Goal: Information Seeking & Learning: Learn about a topic

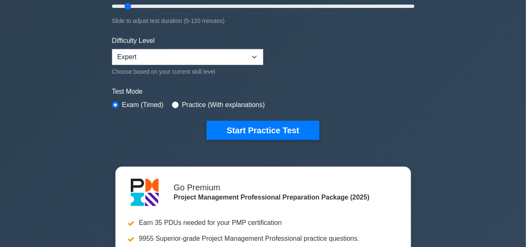
scroll to position [181, 0]
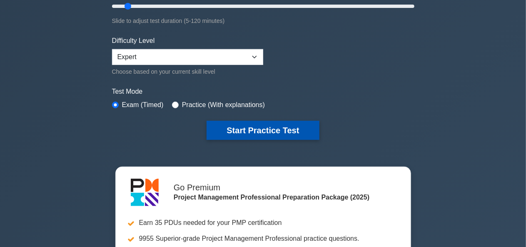
click at [288, 127] on button "Start Practice Test" at bounding box center [263, 130] width 112 height 19
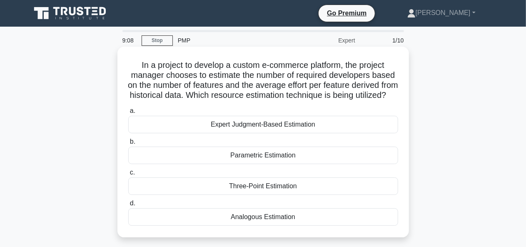
click at [288, 164] on div "Parametric Estimation" at bounding box center [263, 155] width 270 height 17
click at [128, 145] on input "b. Parametric Estimation" at bounding box center [128, 141] width 0 height 5
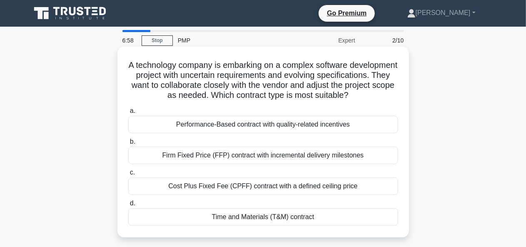
click at [296, 195] on div "Cost Plus Fixed Fee (CPFF) contract with a defined ceiling price" at bounding box center [263, 185] width 270 height 17
click at [128, 175] on input "c. Cost Plus Fixed Fee (CPFF) contract with a defined ceiling price" at bounding box center [128, 172] width 0 height 5
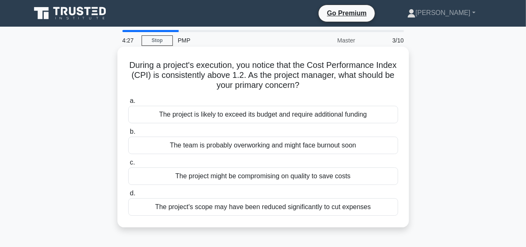
click at [303, 152] on div "The team is probably overworking and might face burnout soon" at bounding box center [263, 145] width 270 height 17
click at [128, 135] on input "b. The team is probably overworking and might face burnout soon" at bounding box center [128, 131] width 0 height 5
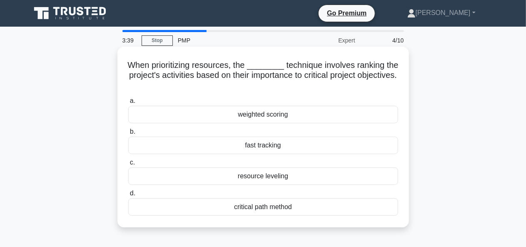
click at [295, 185] on div "resource leveling" at bounding box center [263, 175] width 270 height 17
click at [128, 165] on input "c. resource leveling" at bounding box center [128, 162] width 0 height 5
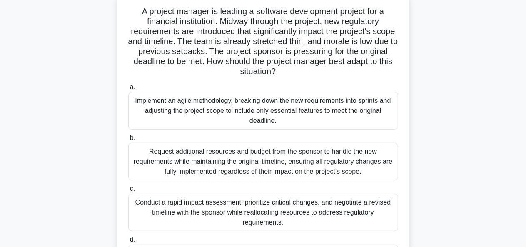
click at [451, 131] on div "A project manager is leading a software development project for a financial ins…" at bounding box center [263, 143] width 475 height 301
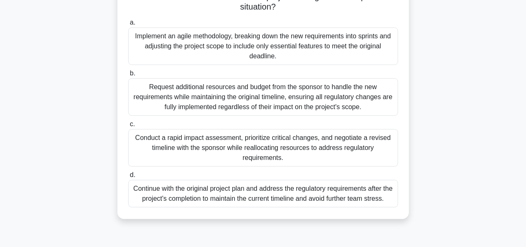
scroll to position [124, 0]
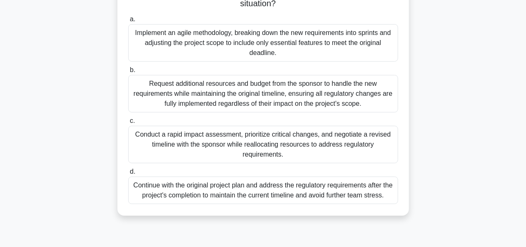
click at [306, 142] on div "Conduct a rapid impact assessment, prioritize critical changes, and negotiate a…" at bounding box center [263, 144] width 270 height 37
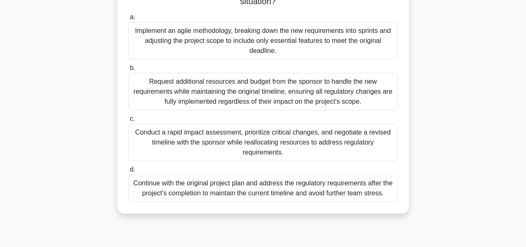
click at [128, 122] on input "c. Conduct a rapid impact assessment, prioritize critical changes, and negotiat…" at bounding box center [128, 118] width 0 height 5
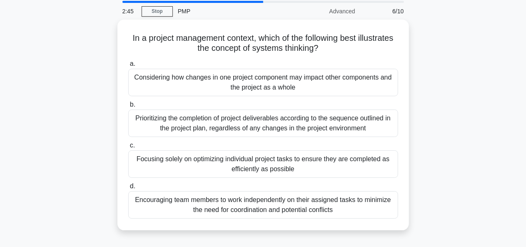
scroll to position [0, 0]
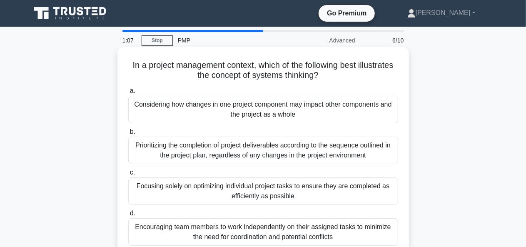
click at [274, 195] on div "Focusing solely on optimizing individual project tasks to ensure they are compl…" at bounding box center [263, 190] width 270 height 27
click at [128, 175] on input "c. Focusing solely on optimizing individual project tasks to ensure they are co…" at bounding box center [128, 172] width 0 height 5
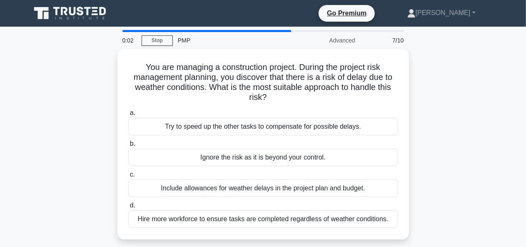
click at [257, 129] on div "Try to speed up the other tasks to compensate for possible delays." at bounding box center [263, 126] width 270 height 17
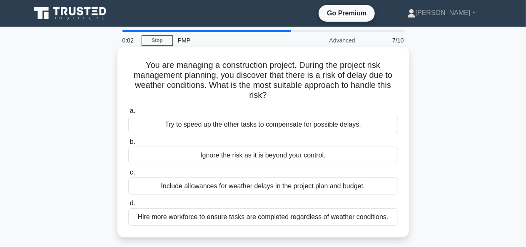
click at [128, 114] on input "a. Try to speed up the other tasks to compensate for possible delays." at bounding box center [128, 110] width 0 height 5
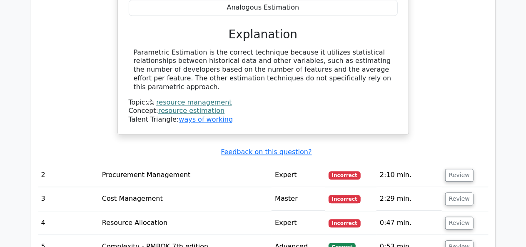
scroll to position [910, 0]
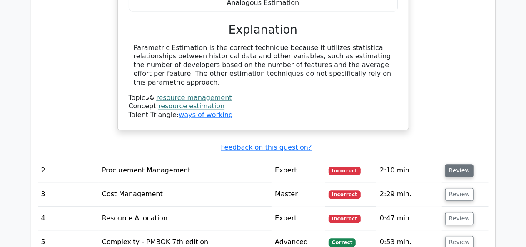
click at [459, 164] on button "Review" at bounding box center [459, 170] width 28 height 13
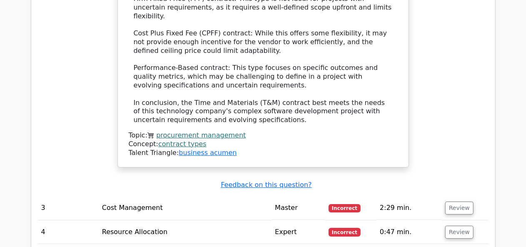
scroll to position [1491, 0]
click at [457, 201] on button "Review" at bounding box center [459, 207] width 28 height 13
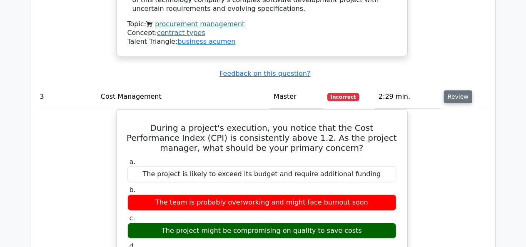
scroll to position [1601, 0]
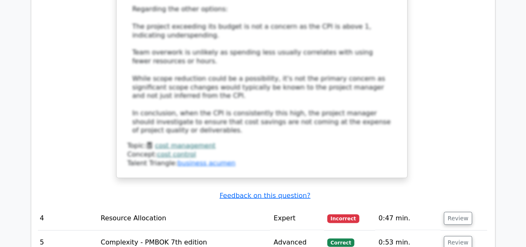
scroll to position [2035, 0]
click at [453, 212] on button "Review" at bounding box center [458, 218] width 28 height 13
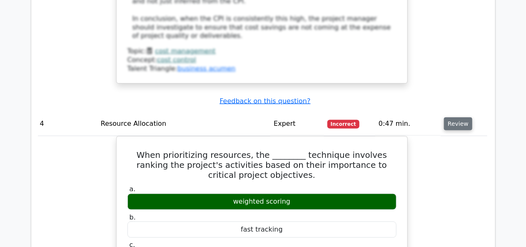
scroll to position [2129, 0]
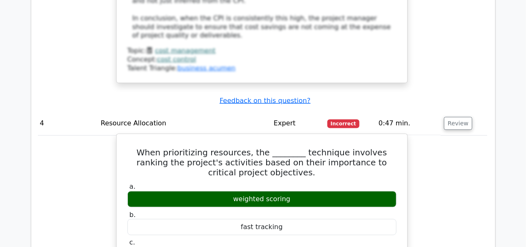
click at [127, 147] on h5 "When prioritizing resources, the ________ technique involves ranking the projec…" at bounding box center [262, 162] width 271 height 30
copy div "When prioritizing resources, the ________ technique involves ranking the projec…"
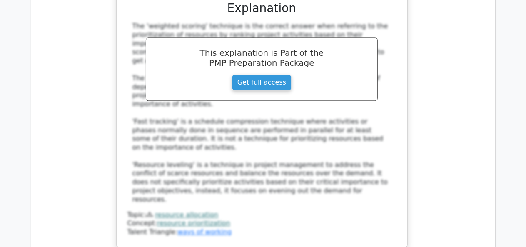
scroll to position [2435, 0]
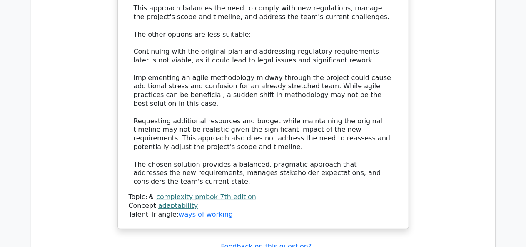
scroll to position [3177, 0]
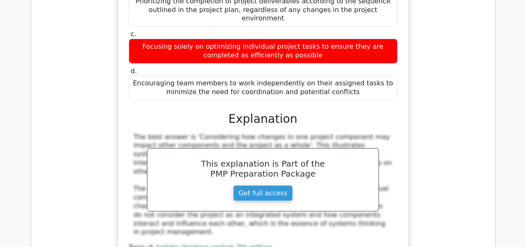
scroll to position [3548, 0]
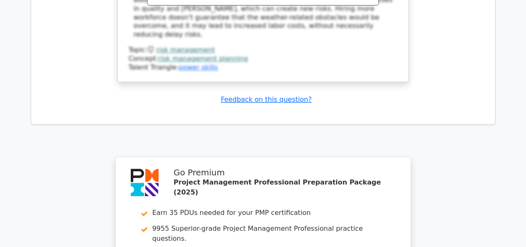
scroll to position [4163, 0]
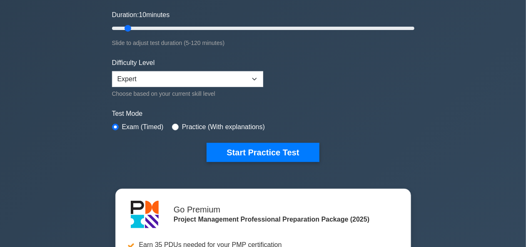
scroll to position [161, 0]
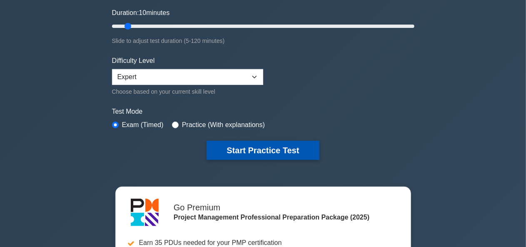
click at [293, 152] on button "Start Practice Test" at bounding box center [263, 150] width 112 height 19
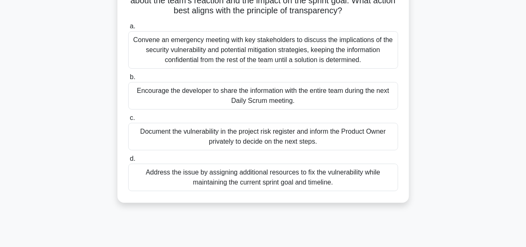
scroll to position [107, 0]
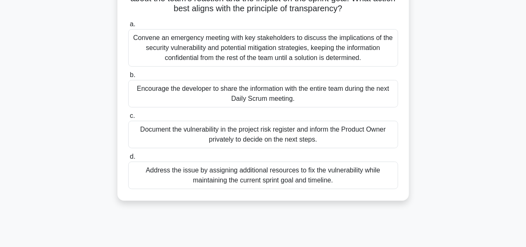
click at [303, 97] on div "Encourage the developer to share the information with the entire team during th…" at bounding box center [263, 93] width 270 height 27
click at [128, 78] on input "b. Encourage the developer to share the information with the entire team during…" at bounding box center [128, 74] width 0 height 5
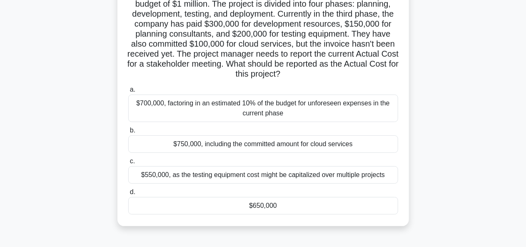
scroll to position [78, 0]
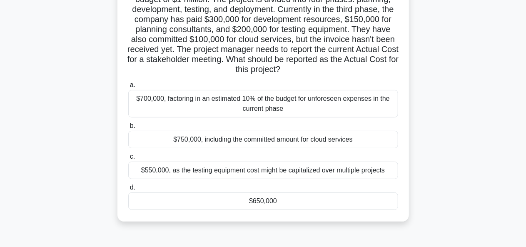
click at [455, 186] on div "A multinational corporation is developing a new software product with a budget …" at bounding box center [263, 101] width 475 height 261
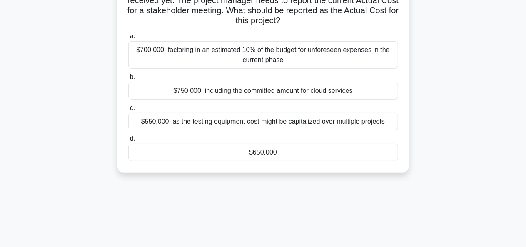
scroll to position [127, 0]
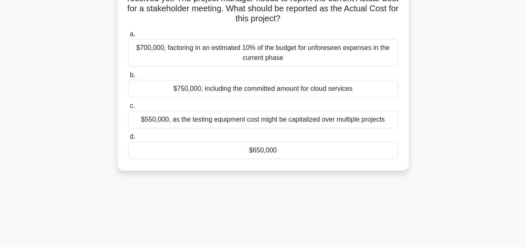
click at [279, 92] on div "$750,000, including the committed amount for cloud services" at bounding box center [263, 88] width 270 height 17
click at [128, 78] on input "b. $750,000, including the committed amount for cloud services" at bounding box center [128, 74] width 0 height 5
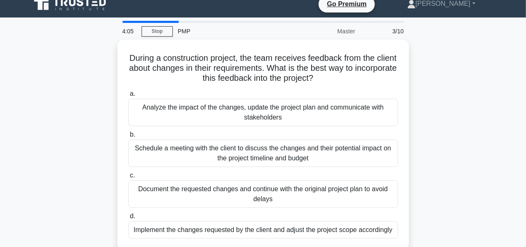
scroll to position [7, 0]
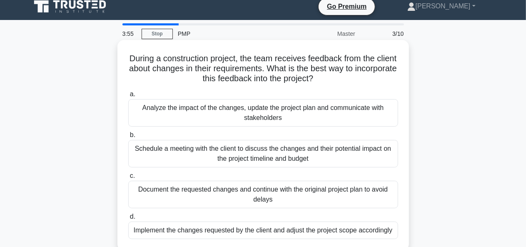
click at [364, 165] on div "Schedule a meeting with the client to discuss the changes and their potential i…" at bounding box center [263, 153] width 270 height 27
click at [128, 138] on input "b. Schedule a meeting with the client to discuss the changes and their potentia…" at bounding box center [128, 134] width 0 height 5
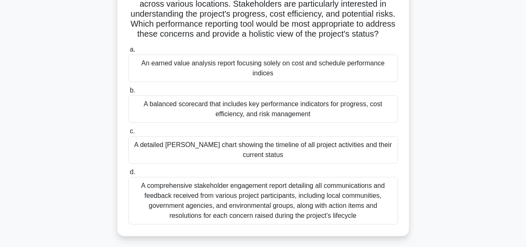
scroll to position [104, 0]
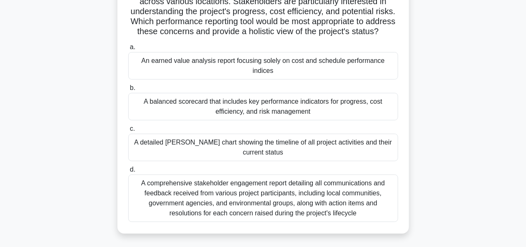
click at [295, 120] on div "A balanced scorecard that includes key performance indicators for progress, cos…" at bounding box center [263, 106] width 270 height 27
click at [128, 91] on input "b. A balanced scorecard that includes key performance indicators for progress, …" at bounding box center [128, 87] width 0 height 5
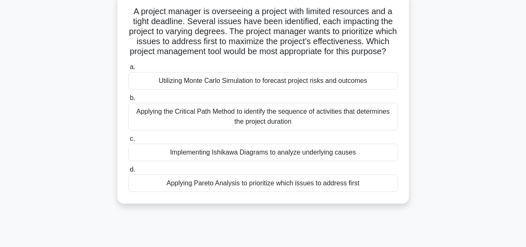
scroll to position [60, 0]
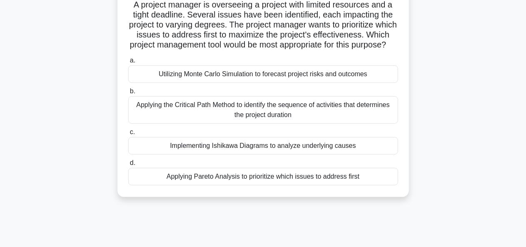
click at [328, 185] on div "Applying Pareto Analysis to prioritize which issues to address first" at bounding box center [263, 176] width 270 height 17
click at [128, 166] on input "d. Applying Pareto Analysis to prioritize which issues to address first" at bounding box center [128, 162] width 0 height 5
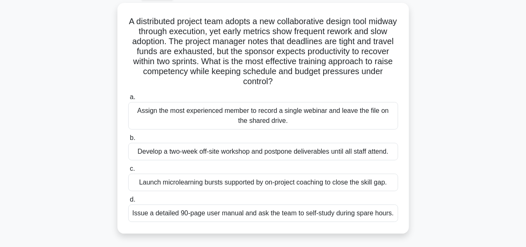
scroll to position [45, 0]
click at [352, 119] on div "Assign the most experienced member to record a single webinar and leave the fil…" at bounding box center [263, 115] width 270 height 27
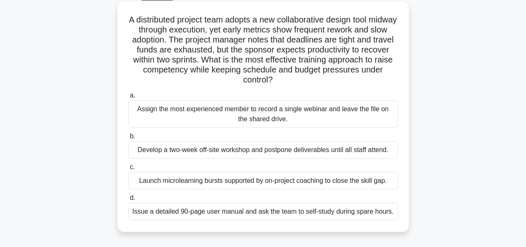
click at [128, 98] on input "a. Assign the most experienced member to record a single webinar and leave the …" at bounding box center [128, 95] width 0 height 5
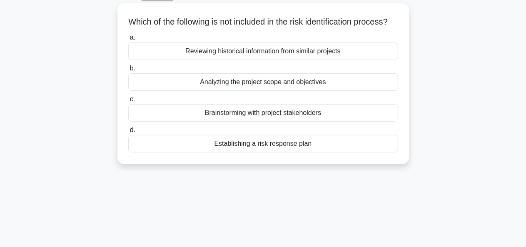
scroll to position [0, 0]
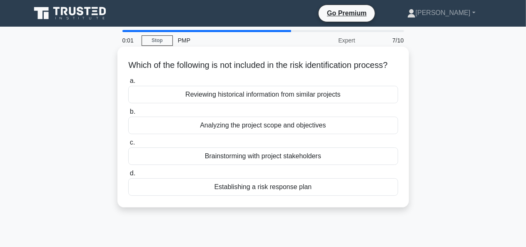
click at [317, 196] on div "Establishing a risk response plan" at bounding box center [263, 186] width 270 height 17
click at [128, 176] on input "d. Establishing a risk response plan" at bounding box center [128, 173] width 0 height 5
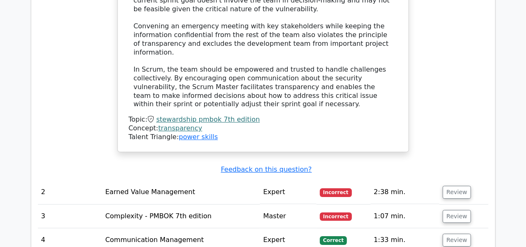
scroll to position [1221, 0]
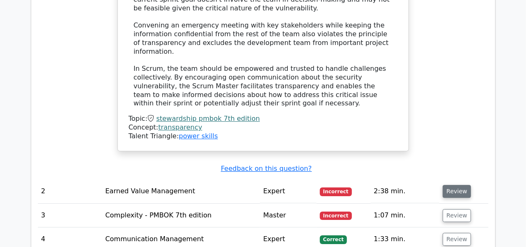
click at [462, 185] on button "Review" at bounding box center [457, 191] width 28 height 13
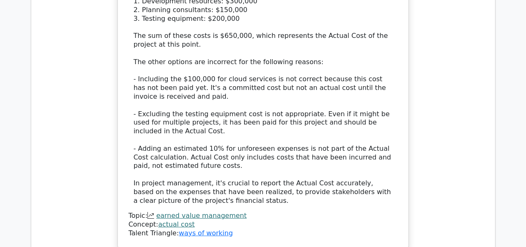
scroll to position [1761, 0]
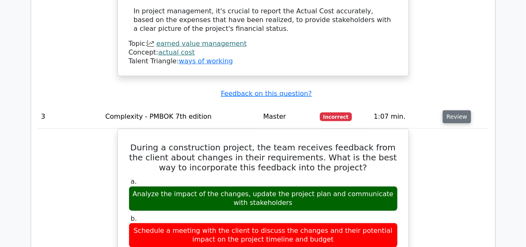
scroll to position [1928, 0]
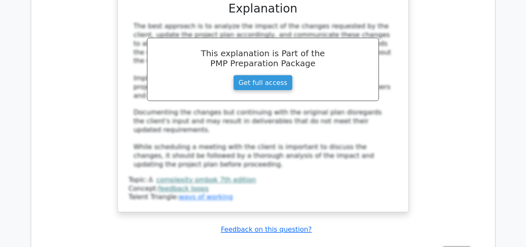
scroll to position [2254, 0]
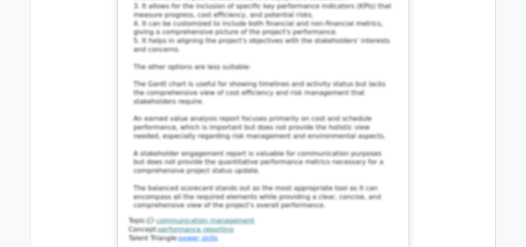
scroll to position [2924, 0]
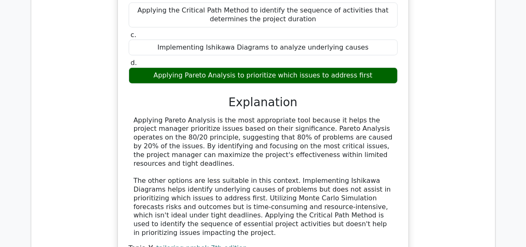
scroll to position [3353, 0]
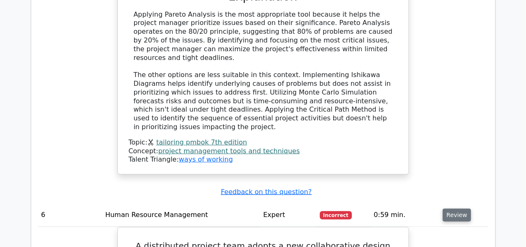
scroll to position [3455, 0]
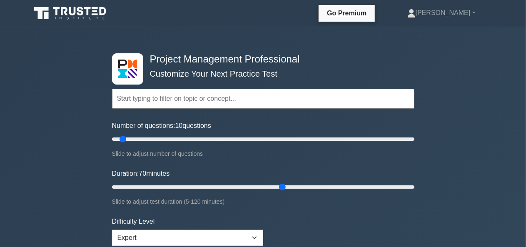
type input "70"
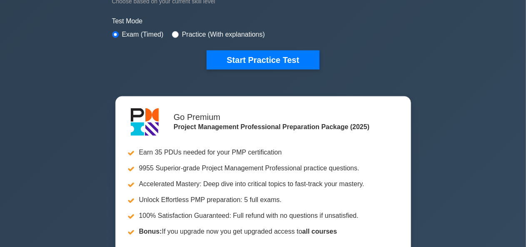
scroll to position [223, 0]
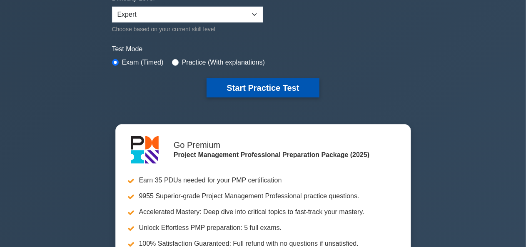
click at [270, 86] on button "Start Practice Test" at bounding box center [263, 87] width 112 height 19
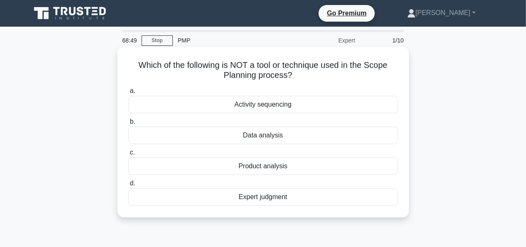
click at [281, 111] on div "Activity sequencing" at bounding box center [263, 104] width 270 height 17
click at [128, 94] on input "a. Activity sequencing" at bounding box center [128, 90] width 0 height 5
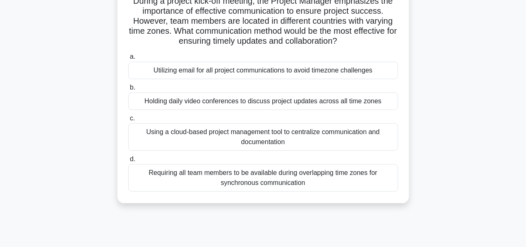
scroll to position [67, 0]
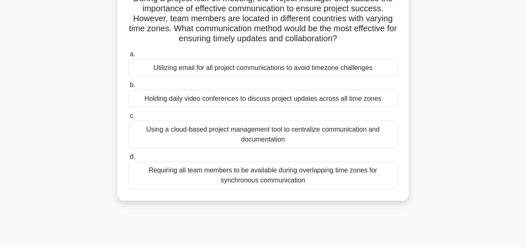
click at [342, 136] on div "Using a cloud-based project management tool to centralize communication and doc…" at bounding box center [263, 134] width 270 height 27
click at [128, 119] on input "c. Using a cloud-based project management tool to centralize communication and …" at bounding box center [128, 115] width 0 height 5
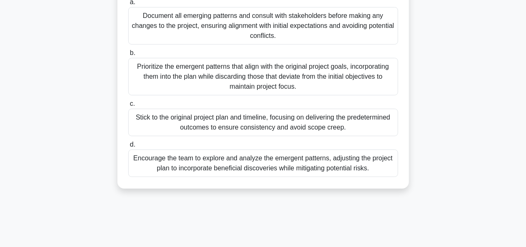
scroll to position [151, 0]
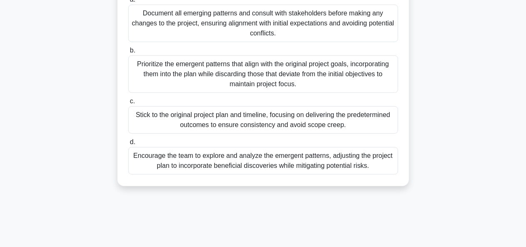
click at [294, 22] on div "Document all emerging patterns and consult with stakeholders before making any …" at bounding box center [263, 23] width 270 height 37
click at [128, 2] on input "a. Document all emerging patterns and consult with stakeholders before making a…" at bounding box center [128, -1] width 0 height 5
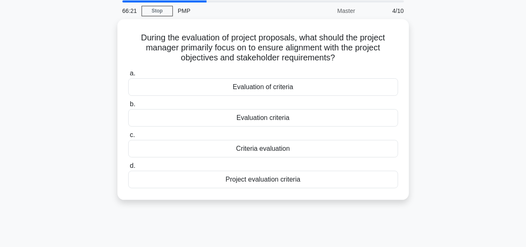
scroll to position [28, 0]
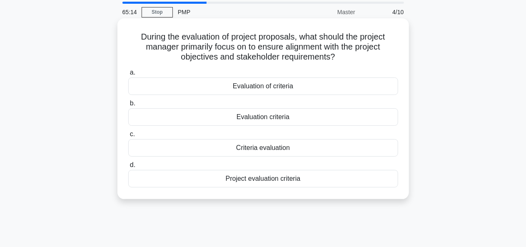
click at [291, 182] on div "Project evaluation criteria" at bounding box center [263, 178] width 270 height 17
click at [128, 168] on input "d. Project evaluation criteria" at bounding box center [128, 164] width 0 height 5
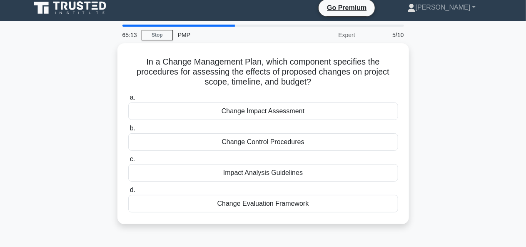
scroll to position [0, 0]
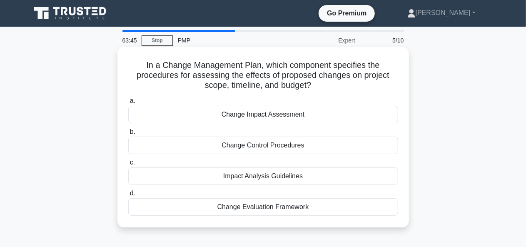
click at [318, 123] on div "Change Impact Assessment" at bounding box center [263, 114] width 270 height 17
click at [128, 104] on input "a. Change Impact Assessment" at bounding box center [128, 100] width 0 height 5
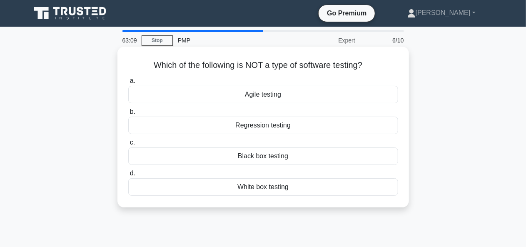
click at [334, 103] on div "Agile testing" at bounding box center [263, 94] width 270 height 17
click at [128, 84] on input "a. Agile testing" at bounding box center [128, 80] width 0 height 5
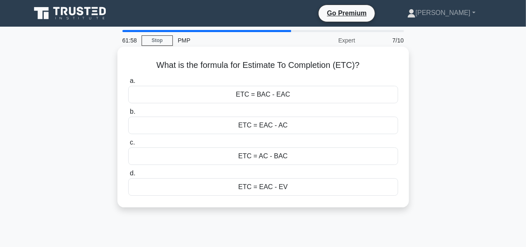
click at [292, 100] on div "ETC = BAC - EAC" at bounding box center [263, 94] width 270 height 17
click at [128, 84] on input "a. ETC = BAC - EAC" at bounding box center [128, 80] width 0 height 5
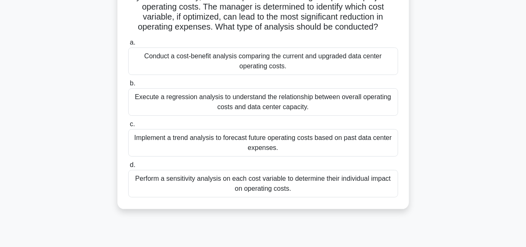
scroll to position [92, 0]
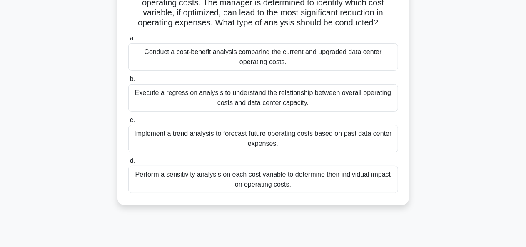
click at [362, 185] on div "Perform a sensitivity analysis on each cost variable to determine their individ…" at bounding box center [263, 179] width 270 height 27
click at [128, 164] on input "d. Perform a sensitivity analysis on each cost variable to determine their indi…" at bounding box center [128, 160] width 0 height 5
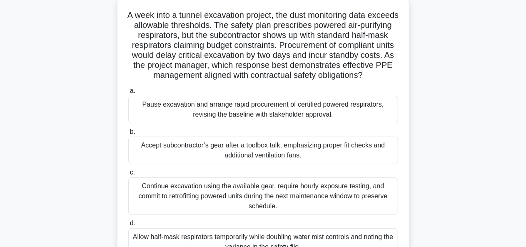
scroll to position [47, 0]
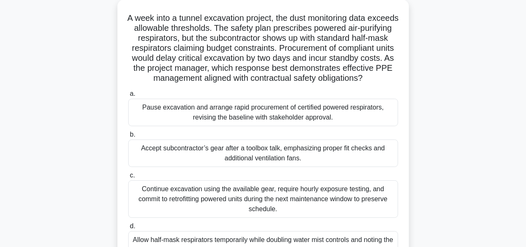
click at [369, 126] on div "Pause excavation and arrange rapid procurement of certified powered respirators…" at bounding box center [263, 112] width 270 height 27
click at [128, 97] on input "a. Pause excavation and arrange rapid procurement of certified powered respirat…" at bounding box center [128, 93] width 0 height 5
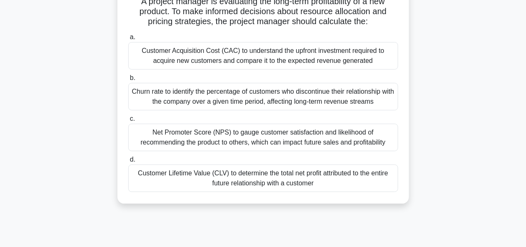
scroll to position [79, 0]
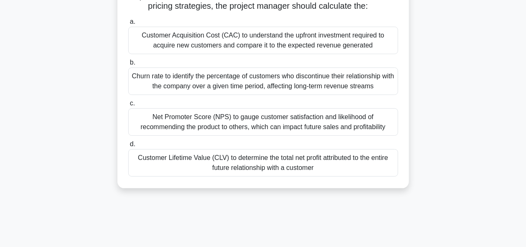
click at [378, 126] on div "Net Promoter Score (NPS) to gauge customer satisfaction and likelihood of recom…" at bounding box center [263, 121] width 270 height 27
click at [128, 106] on input "c. Net Promoter Score (NPS) to gauge customer satisfaction and likelihood of re…" at bounding box center [128, 103] width 0 height 5
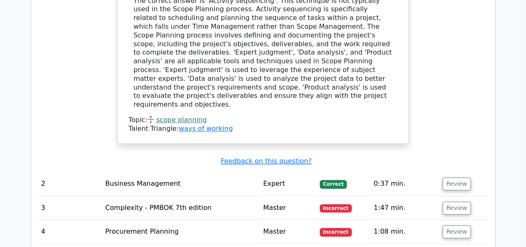
scroll to position [997, 0]
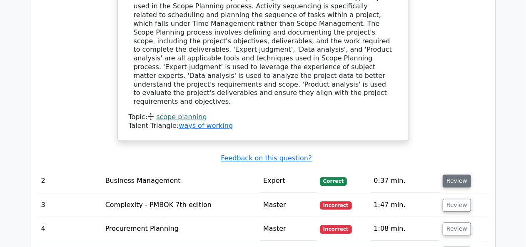
click at [454, 175] on button "Review" at bounding box center [457, 181] width 28 height 13
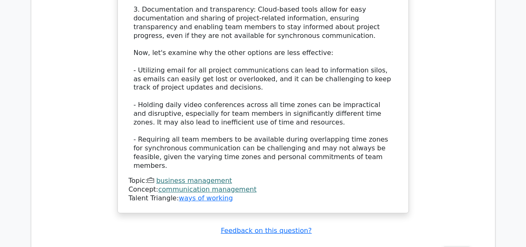
scroll to position [1563, 0]
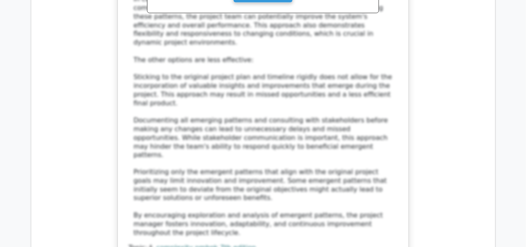
scroll to position [2205, 0]
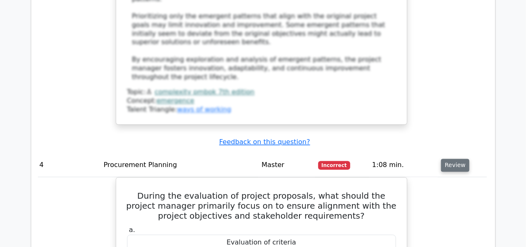
scroll to position [2359, 0]
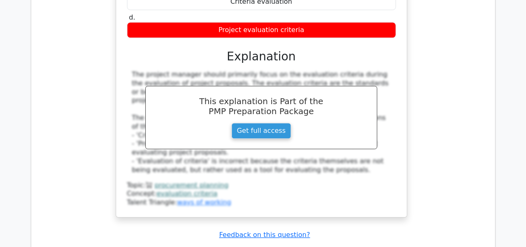
scroll to position [2654, 0]
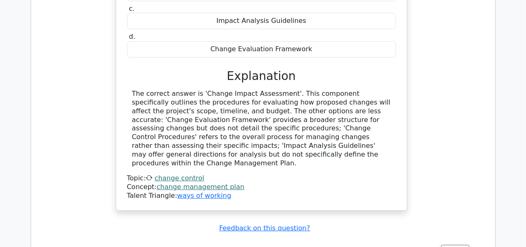
scroll to position [0, 5]
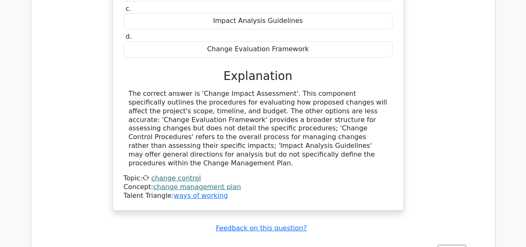
click at [447, 245] on button "Review" at bounding box center [452, 251] width 28 height 13
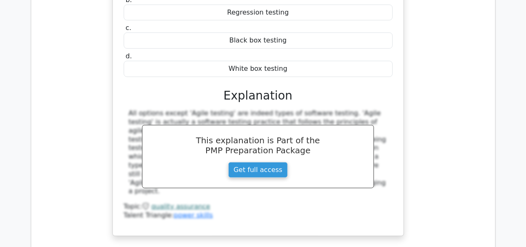
scroll to position [3353, 0]
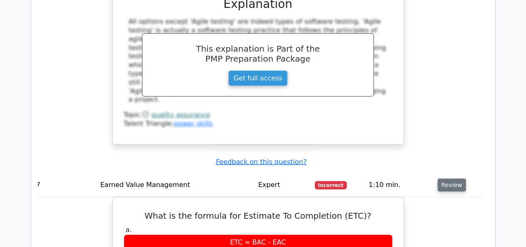
scroll to position [3444, 0]
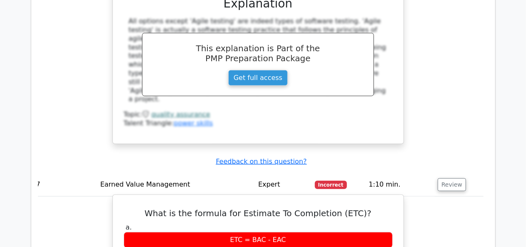
copy div "What is the formula for Estimate To Completion (ETC)? a. ETC = BAC - EAC b. ETC…"
